Goal: Information Seeking & Learning: Learn about a topic

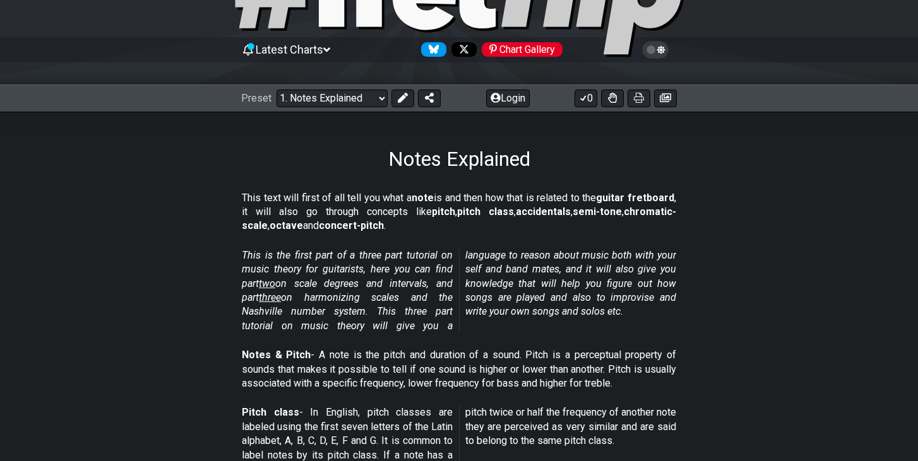
scroll to position [97, 0]
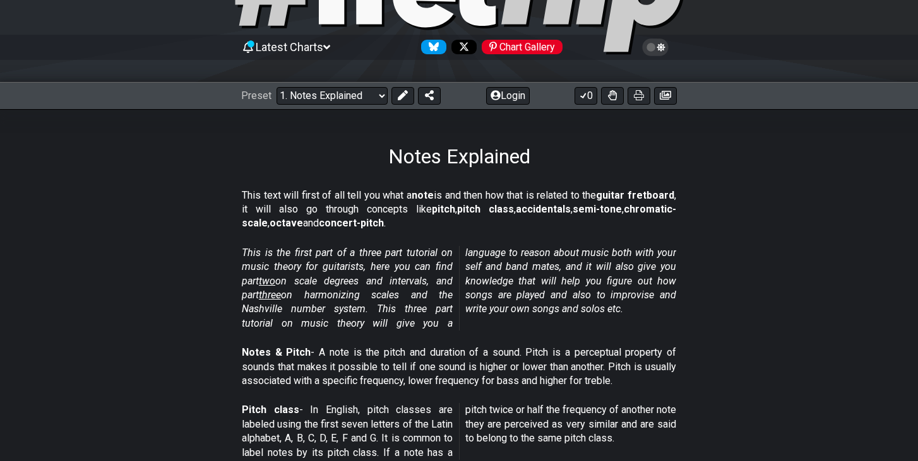
drag, startPoint x: 325, startPoint y: 203, endPoint x: 426, endPoint y: 278, distance: 125.9
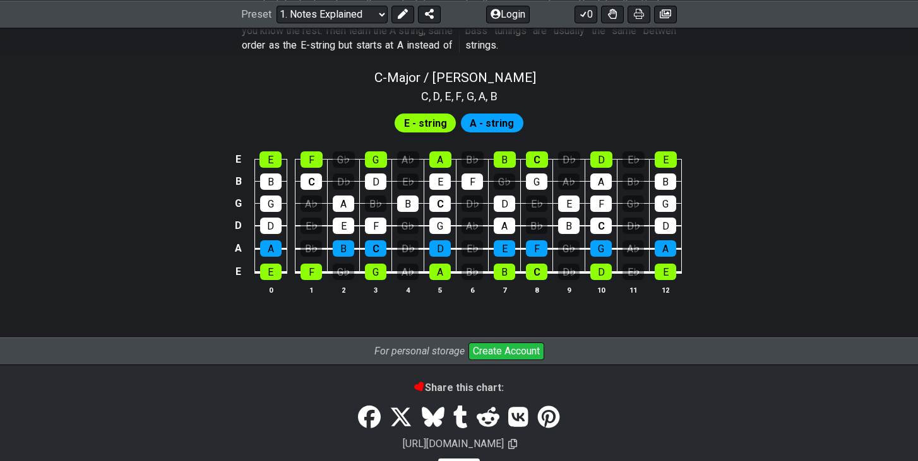
scroll to position [1229, 0]
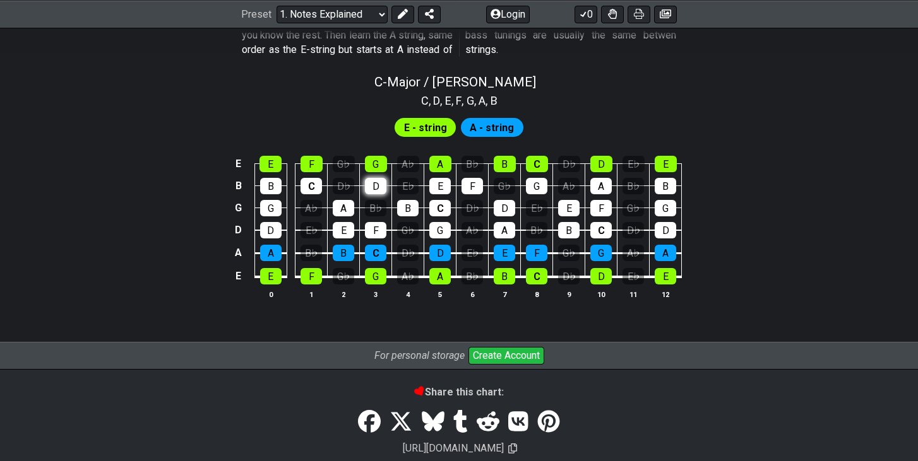
click at [372, 181] on div "D" at bounding box center [375, 186] width 21 height 16
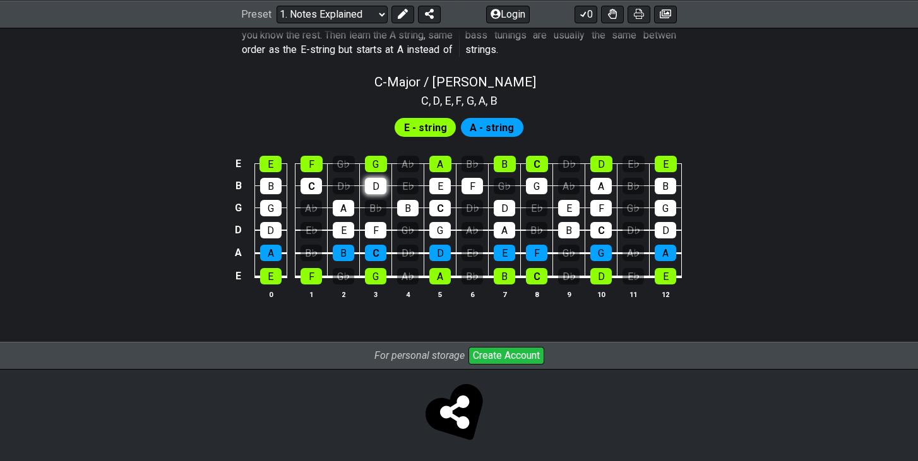
click at [372, 181] on div "D" at bounding box center [375, 186] width 21 height 16
click at [399, 200] on div "B" at bounding box center [407, 208] width 21 height 16
click at [401, 200] on div "B" at bounding box center [407, 208] width 21 height 16
click at [754, 196] on div "E E F G♭ G A♭ A B♭ B C D♭ D E♭ E B B C D♭ D E♭ E F G♭ G A♭ A B♭ B G G A♭ A B♭ B…" at bounding box center [459, 227] width 918 height 177
